Goal: Transaction & Acquisition: Book appointment/travel/reservation

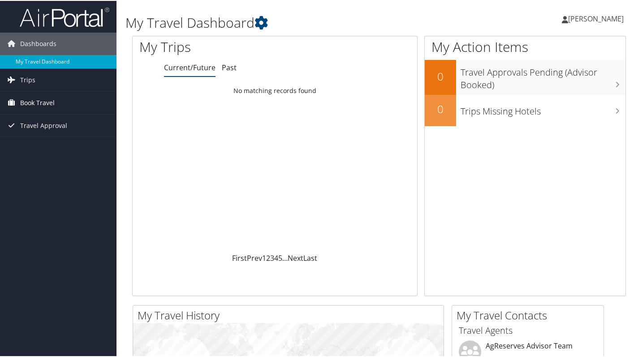
click at [45, 102] on span "Book Travel" at bounding box center [37, 102] width 34 height 22
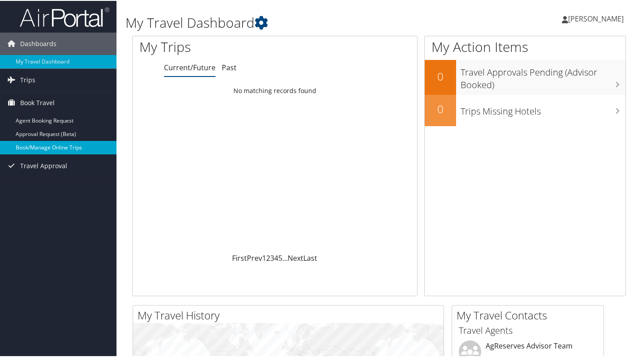
click at [47, 144] on link "Book/Manage Online Trips" at bounding box center [58, 146] width 116 height 13
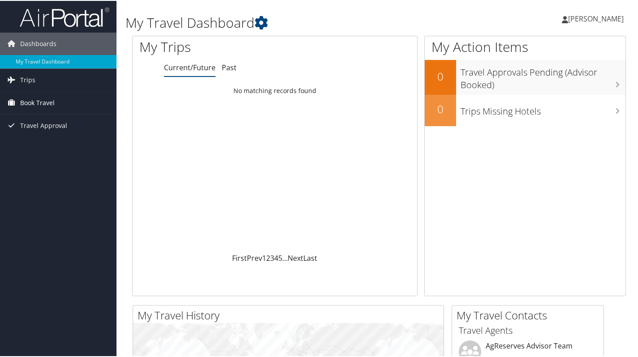
click at [44, 99] on span "Book Travel" at bounding box center [37, 102] width 34 height 22
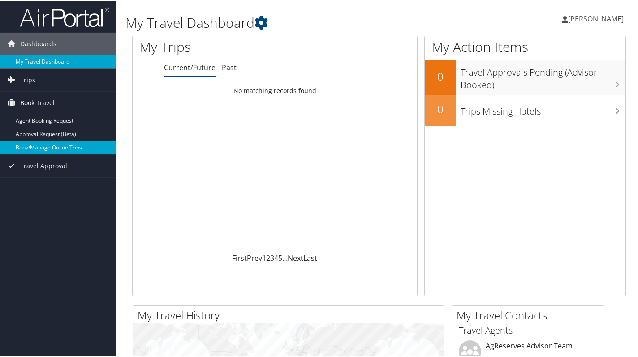
click at [56, 142] on link "Book/Manage Online Trips" at bounding box center [58, 146] width 116 height 13
